Goal: Find specific page/section

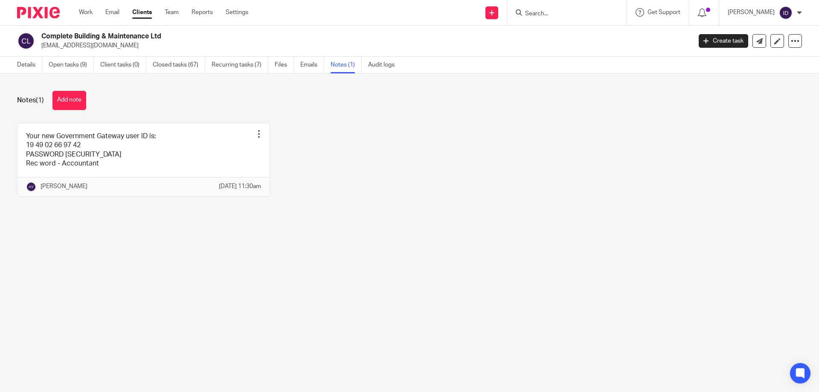
click at [568, 9] on form at bounding box center [569, 12] width 91 height 11
click at [561, 13] on input "Search" at bounding box center [562, 14] width 77 height 8
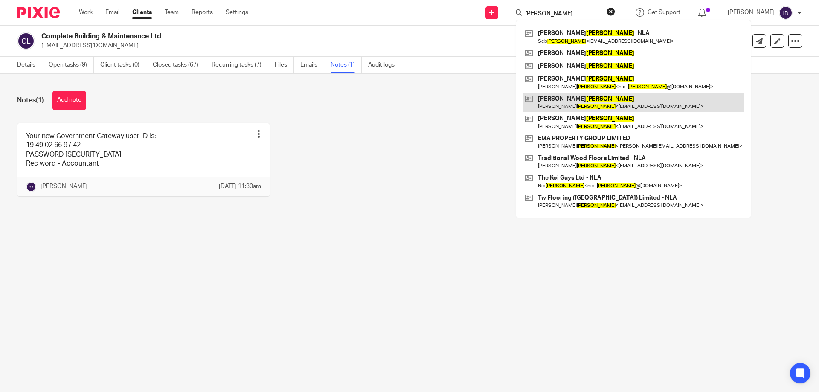
type input "carter"
click at [568, 101] on link at bounding box center [633, 103] width 222 height 20
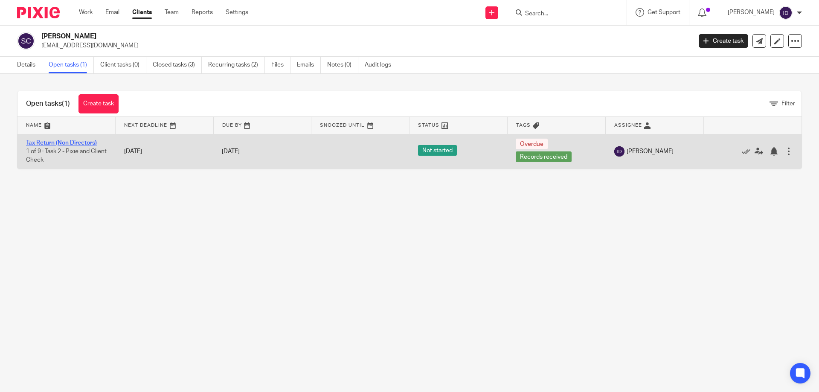
click at [56, 142] on link "Tax Return (Non Directors)" at bounding box center [61, 143] width 71 height 6
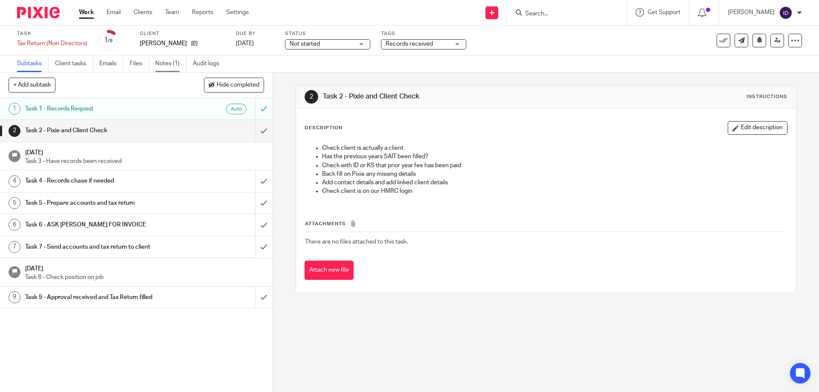
click at [165, 61] on link "Notes (1)" at bounding box center [170, 63] width 31 height 17
